Goal: Find specific page/section

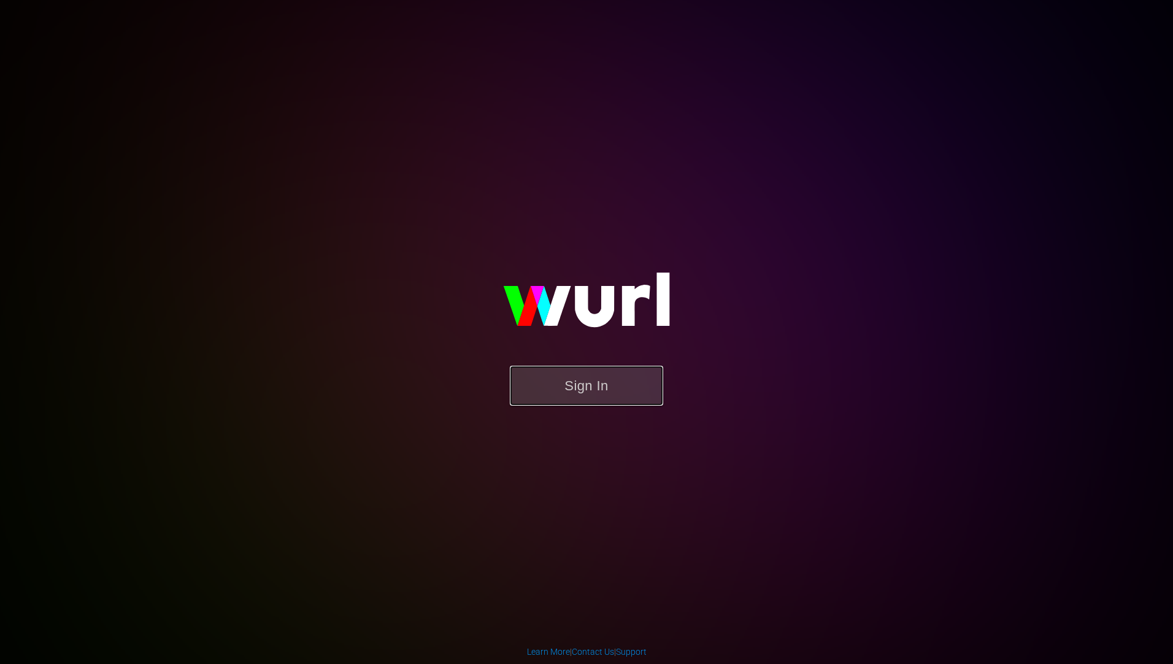
click at [604, 393] on button "Sign In" at bounding box center [586, 386] width 153 height 40
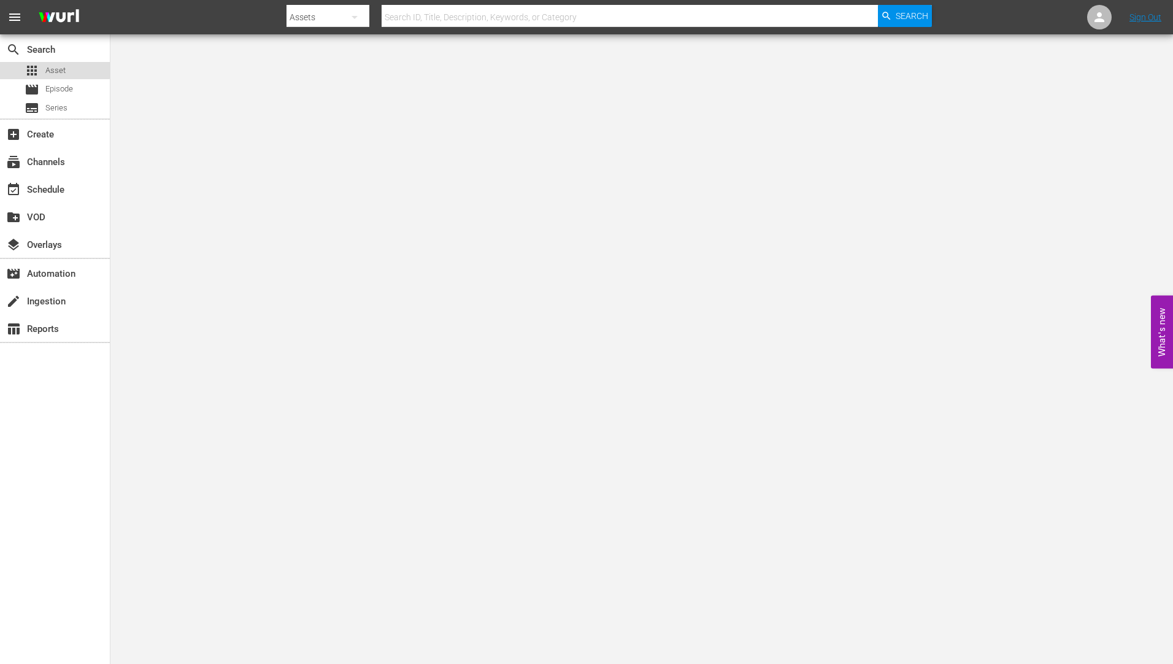
click at [49, 66] on span "Asset" at bounding box center [55, 70] width 20 height 12
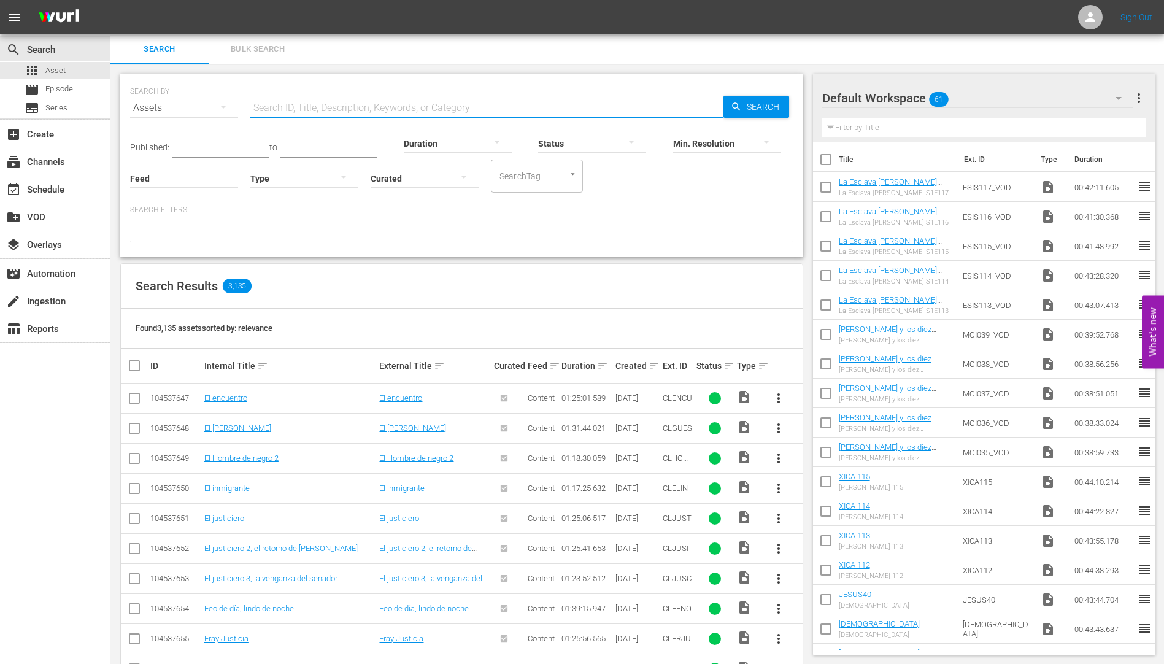
click at [285, 107] on input "text" at bounding box center [486, 107] width 473 height 29
paste input "EP051666840042"
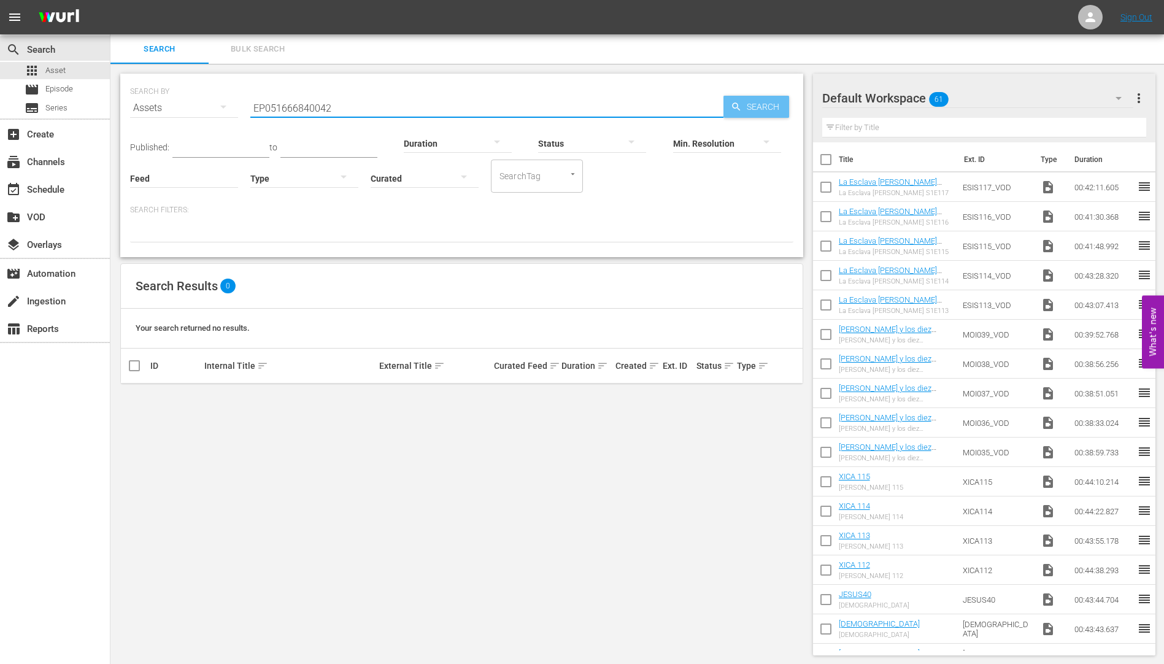
type input "EP051666840042"
click at [752, 106] on span "Search" at bounding box center [765, 107] width 47 height 22
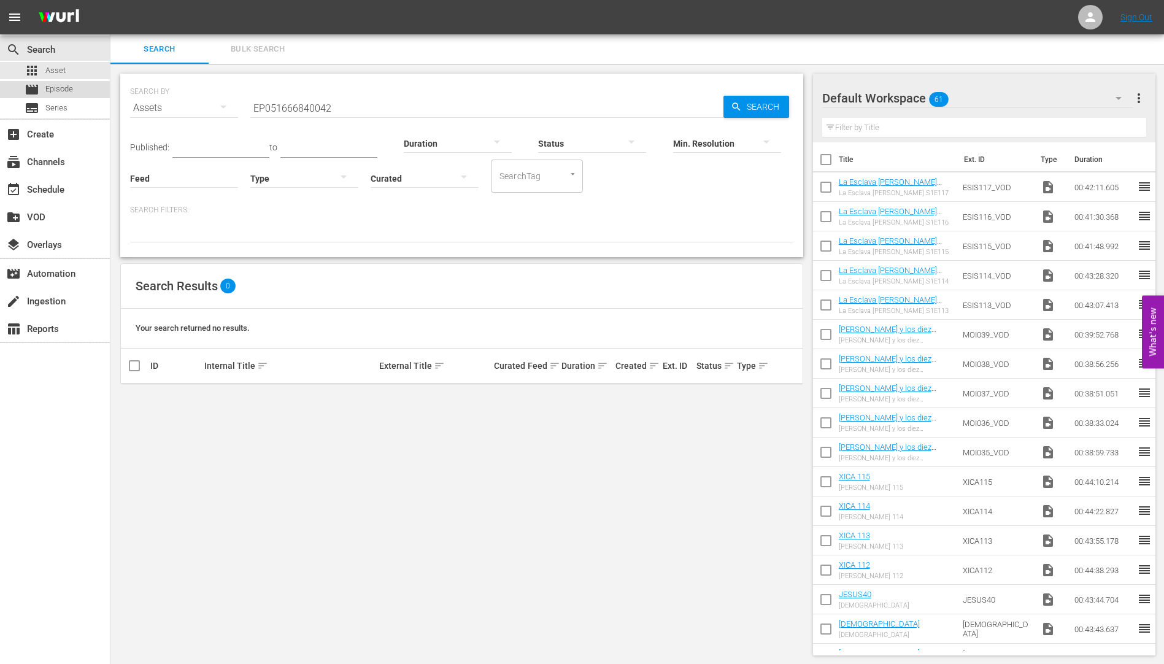
click at [61, 86] on span "Episode" at bounding box center [59, 89] width 28 height 12
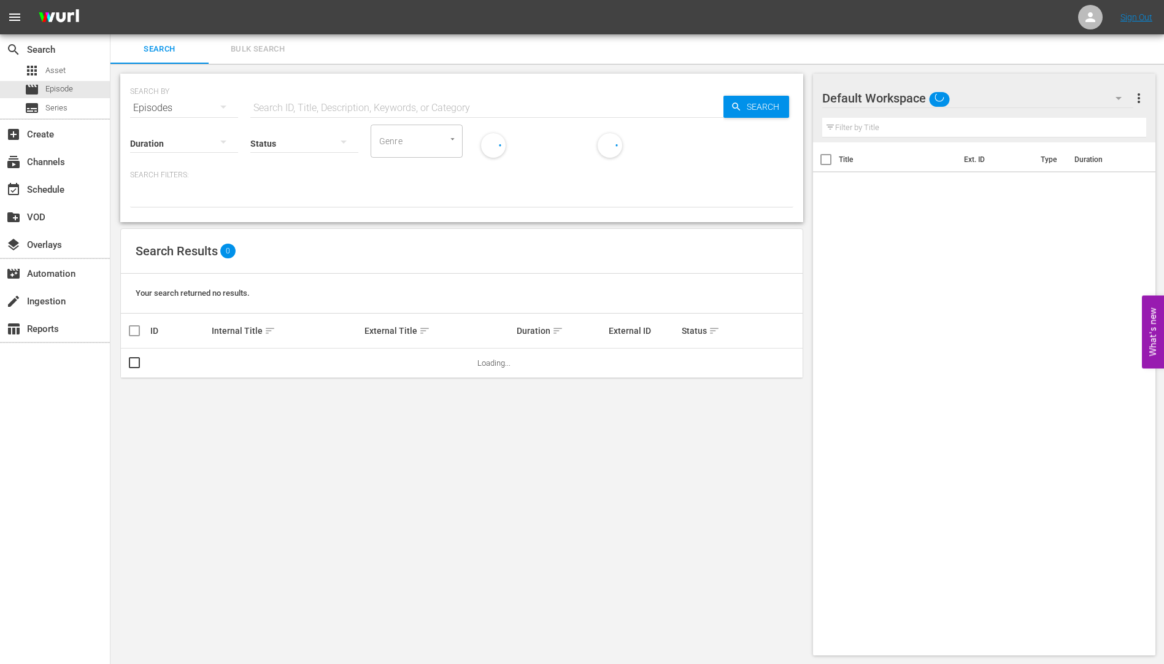
click at [342, 106] on input "text" at bounding box center [486, 107] width 473 height 29
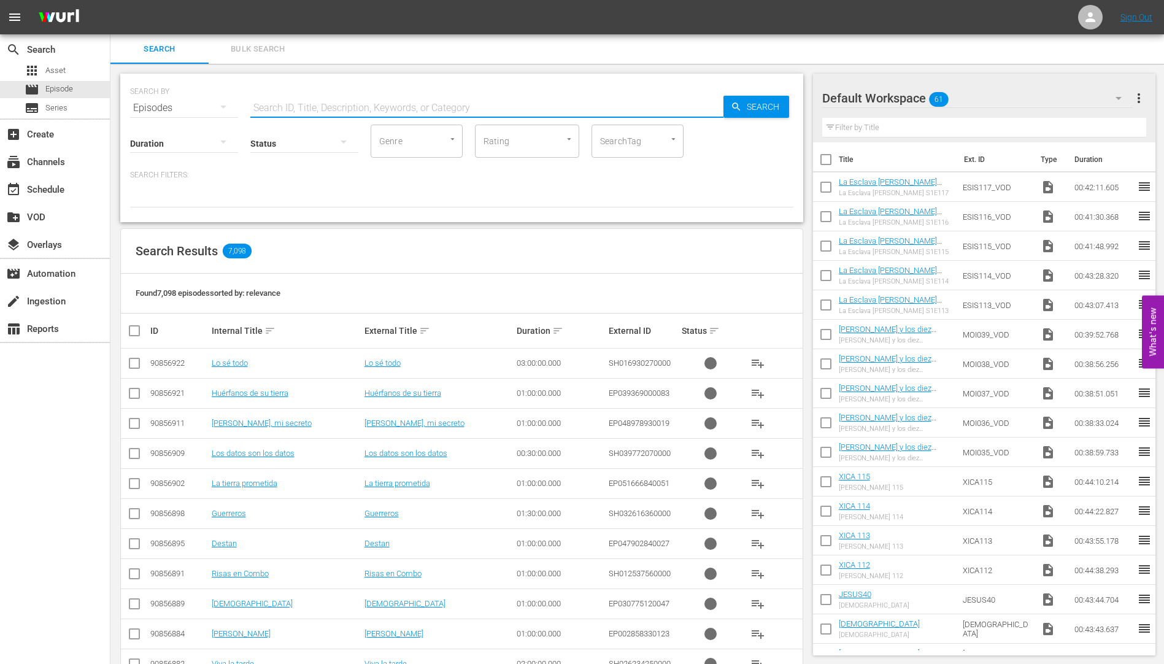
paste input "EP051666840042"
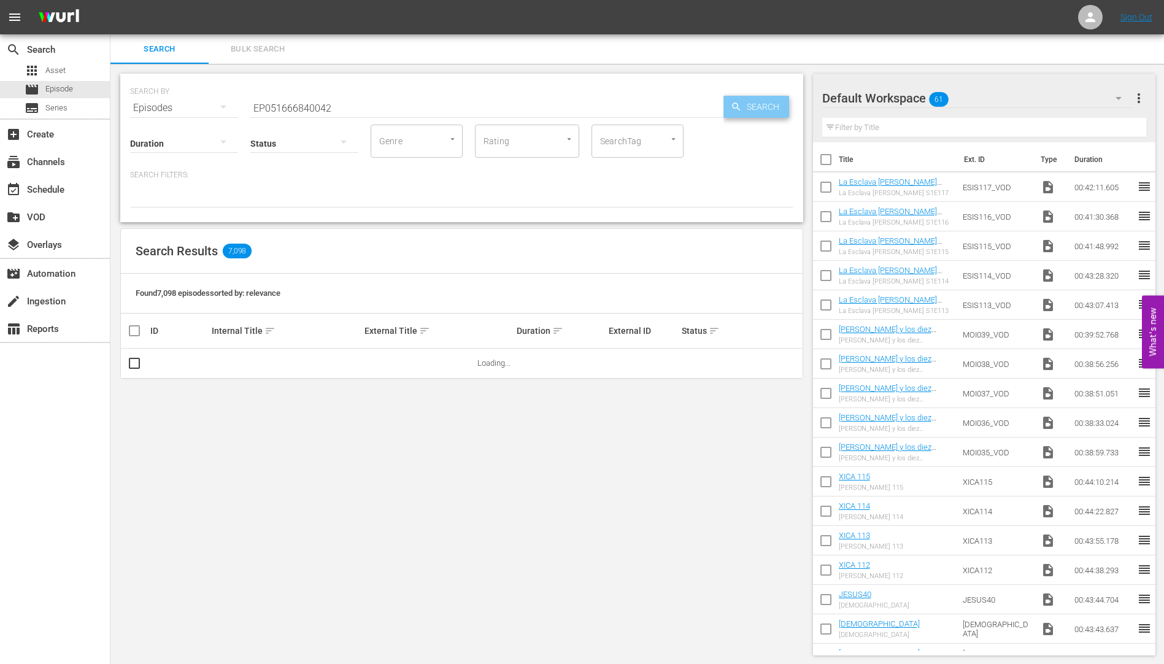
click at [754, 104] on span "Search" at bounding box center [765, 107] width 47 height 22
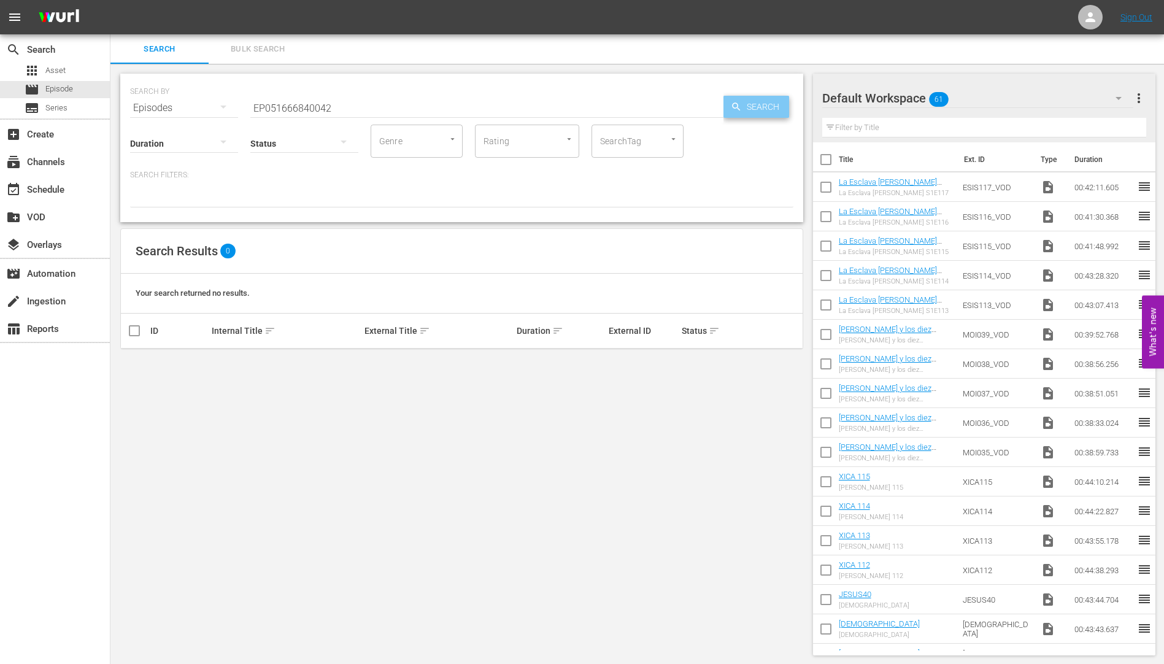
click at [751, 105] on span "Search" at bounding box center [765, 107] width 47 height 22
click at [201, 192] on div at bounding box center [461, 197] width 663 height 21
click at [182, 101] on div "Episodes" at bounding box center [184, 108] width 108 height 34
click at [169, 188] on div "Episodes" at bounding box center [169, 190] width 49 height 20
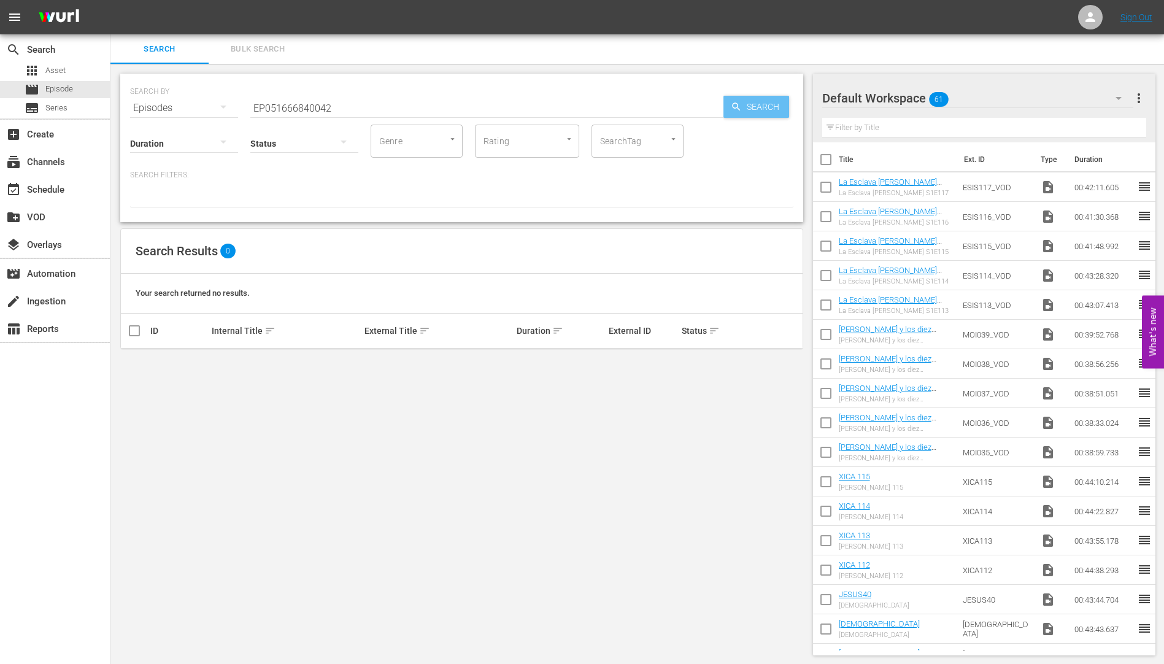
click at [748, 106] on span "Search" at bounding box center [765, 107] width 47 height 22
click at [749, 105] on span "Search" at bounding box center [765, 107] width 47 height 22
click at [199, 105] on div "Episodes" at bounding box center [184, 108] width 108 height 34
click at [164, 207] on div "Assets" at bounding box center [169, 210] width 49 height 20
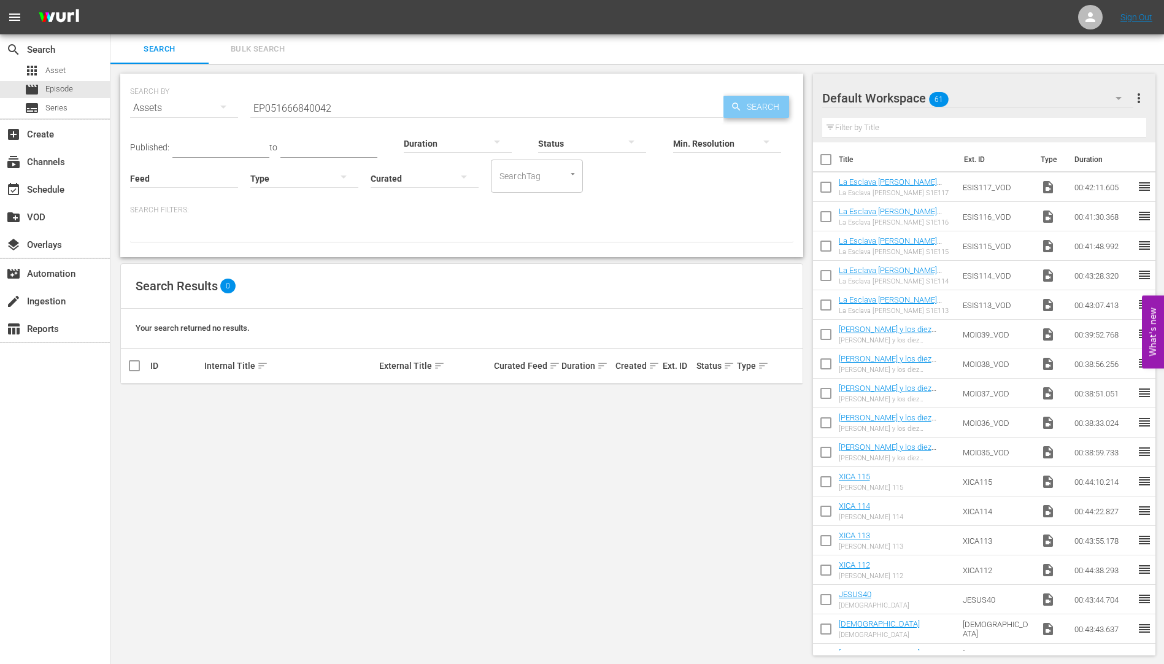
click at [747, 107] on span "Search" at bounding box center [765, 107] width 47 height 22
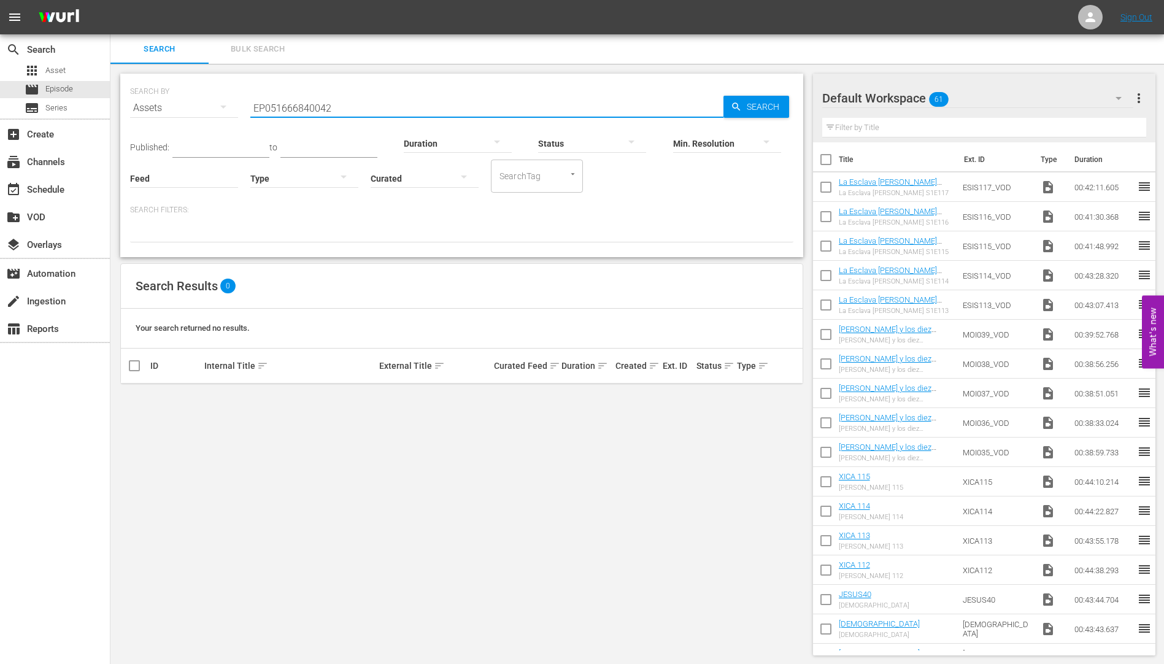
drag, startPoint x: 349, startPoint y: 117, endPoint x: 231, endPoint y: 102, distance: 118.7
click at [231, 102] on div "SEARCH BY Search By Assets Search ID, Title, Description, Keywords, or Category…" at bounding box center [461, 101] width 663 height 44
type input "2"
type input "terra"
click at [762, 102] on span "Search" at bounding box center [765, 107] width 47 height 22
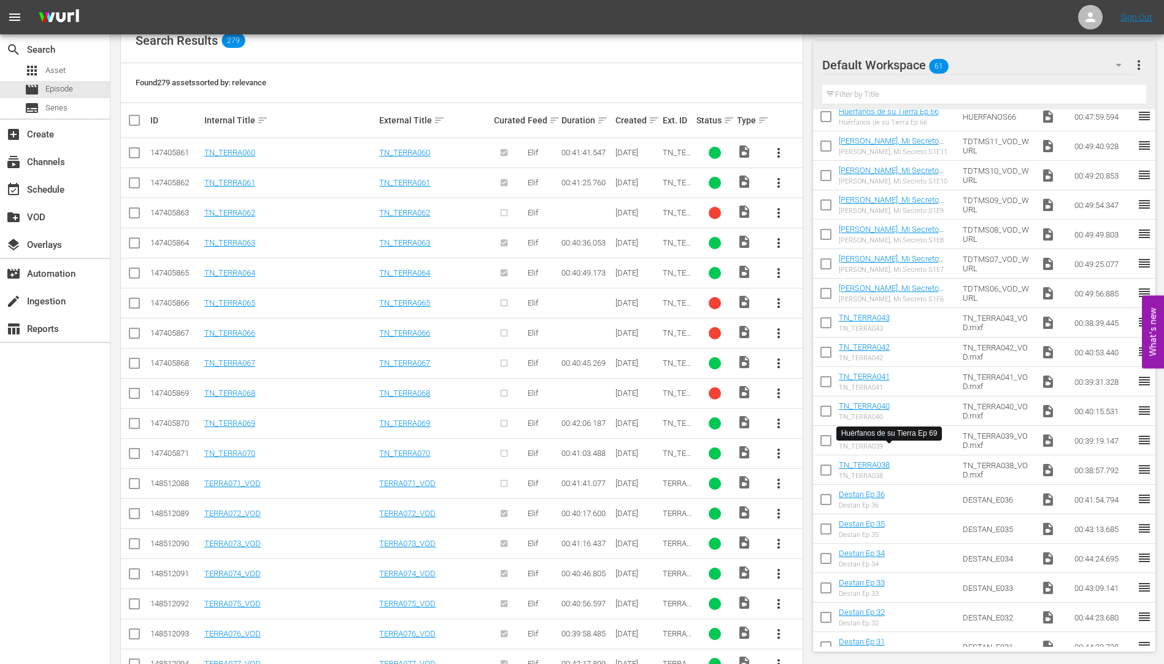
scroll to position [835, 0]
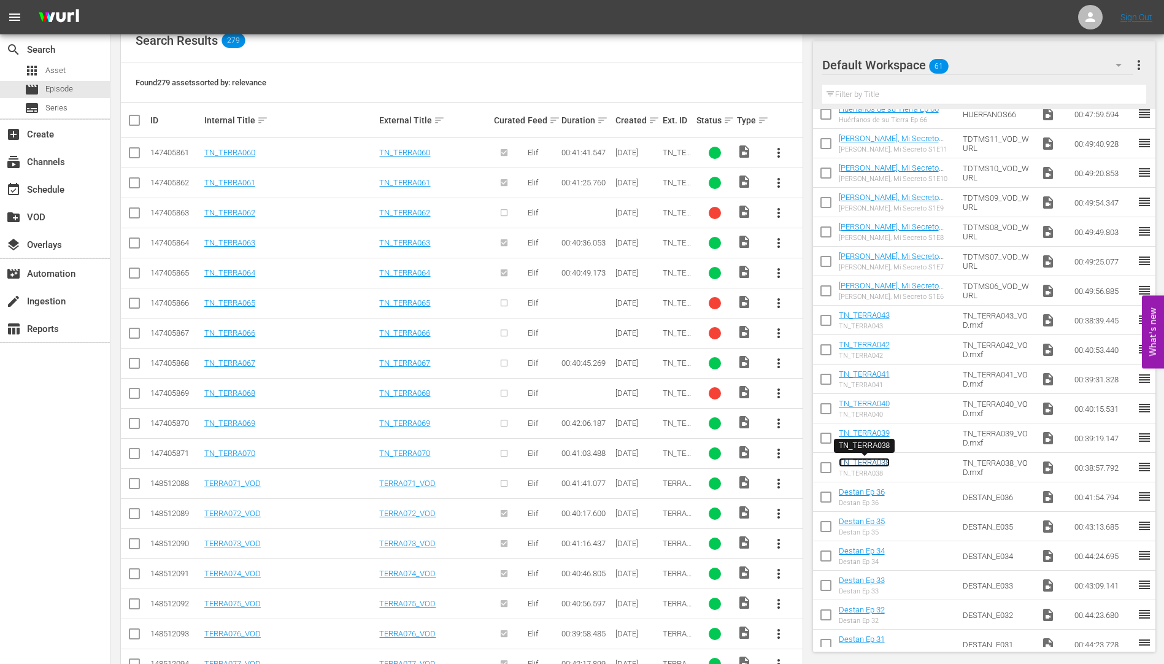
click at [865, 461] on link "TN_TERRA038" at bounding box center [864, 462] width 51 height 9
